Goal: Task Accomplishment & Management: Complete application form

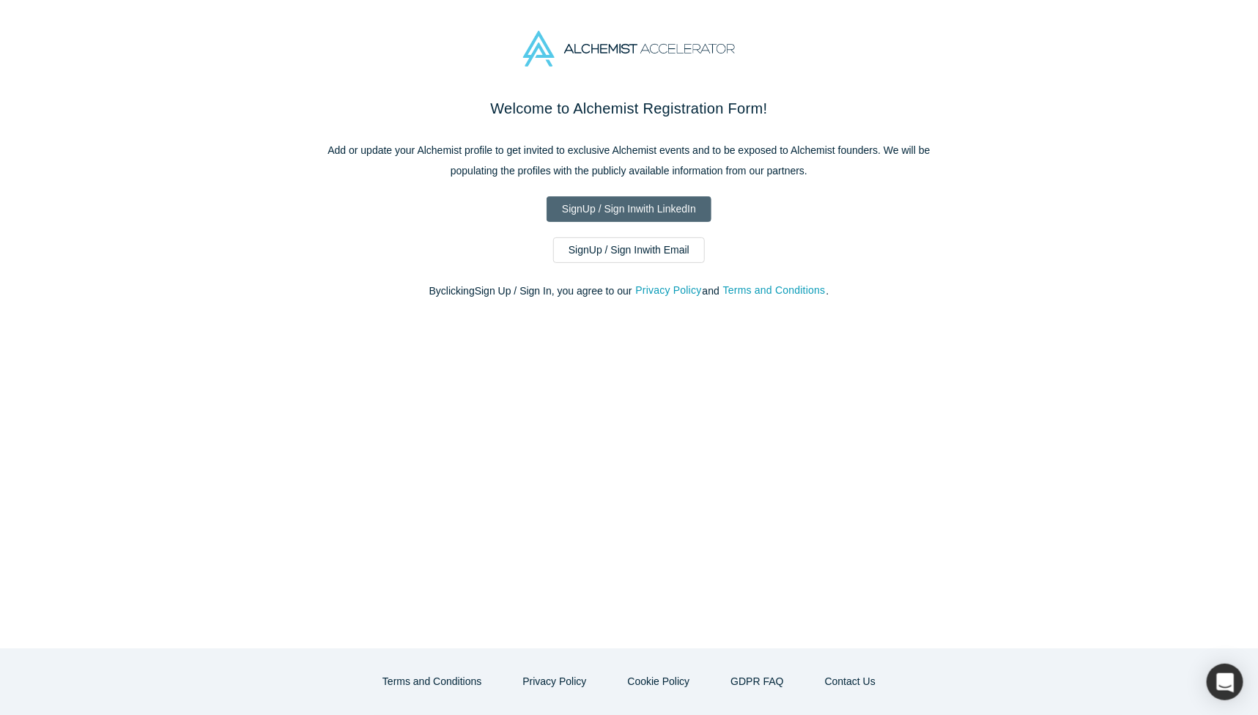
click at [607, 214] on link "Sign Up / Sign In with LinkedIn" at bounding box center [629, 209] width 165 height 26
